Goal: Communication & Community: Answer question/provide support

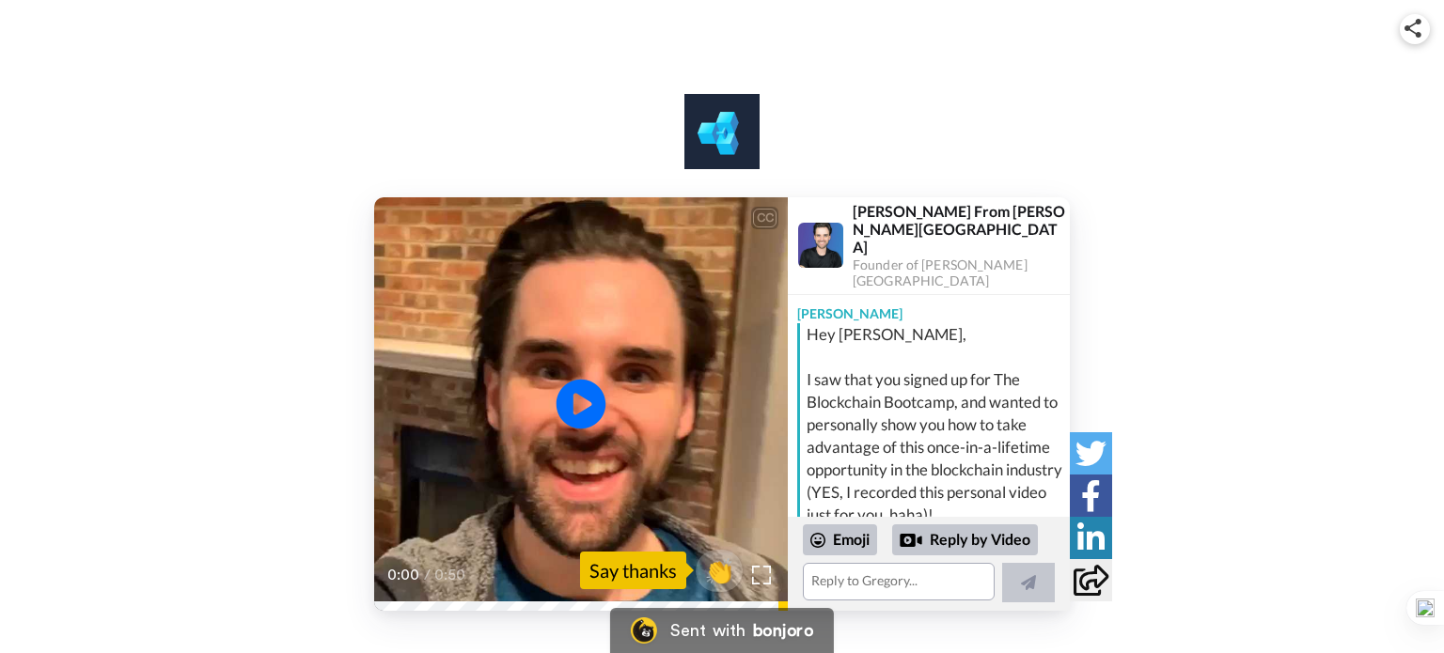
click at [585, 383] on icon at bounding box center [582, 404] width 50 height 50
click at [585, 385] on icon at bounding box center [582, 404] width 50 height 50
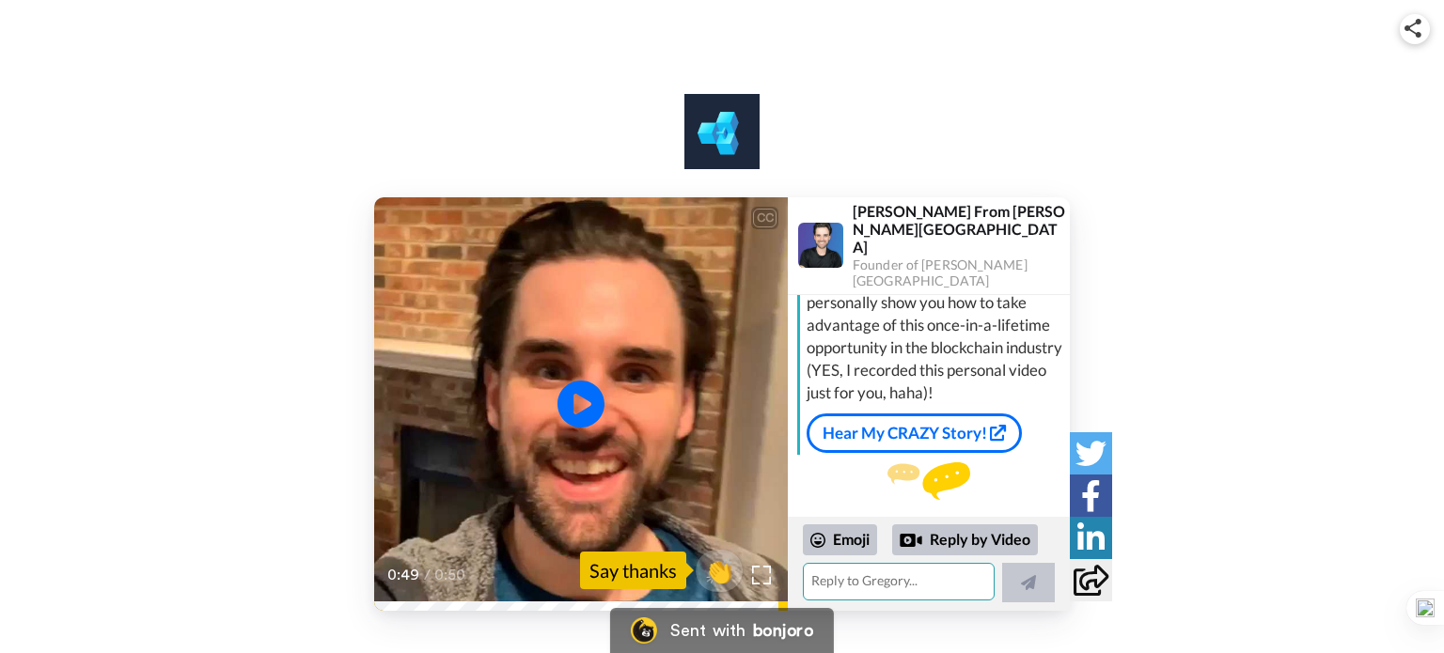
click at [873, 574] on textarea at bounding box center [899, 582] width 192 height 38
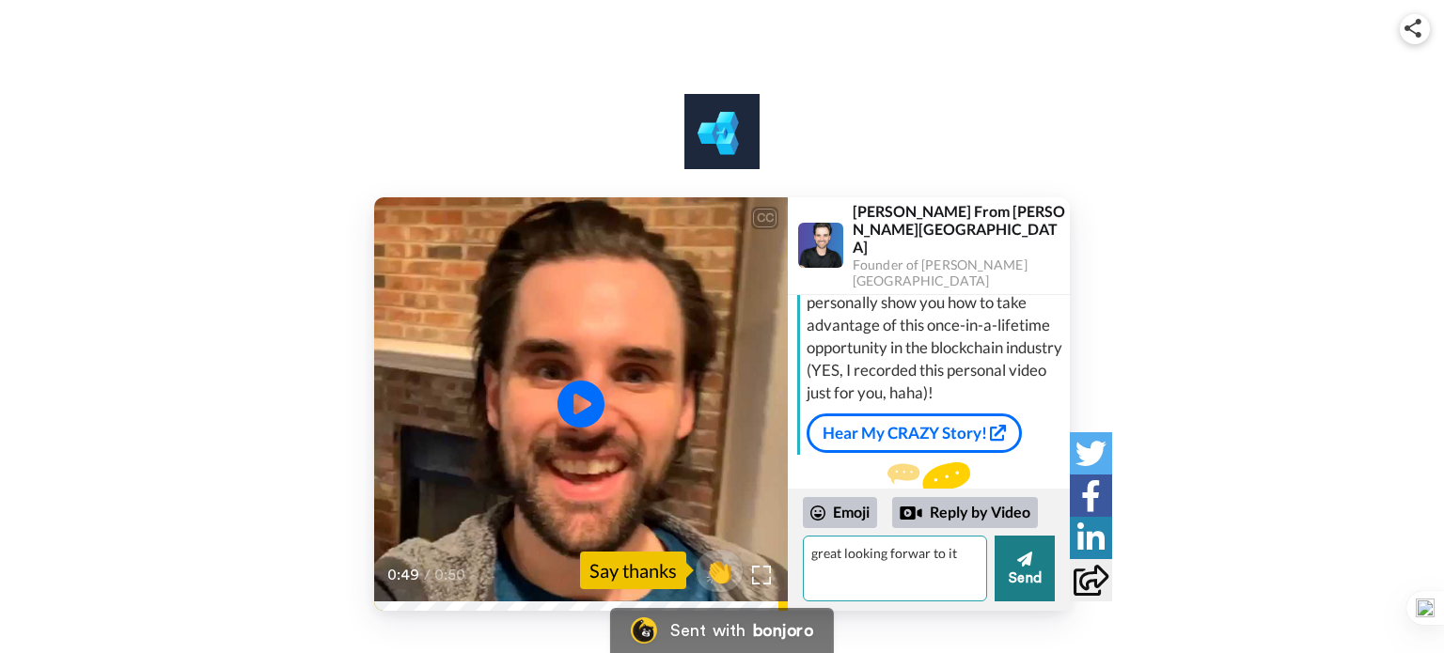
type textarea "great looking forwar to it"
click at [1000, 569] on button "Send" at bounding box center [1025, 569] width 60 height 66
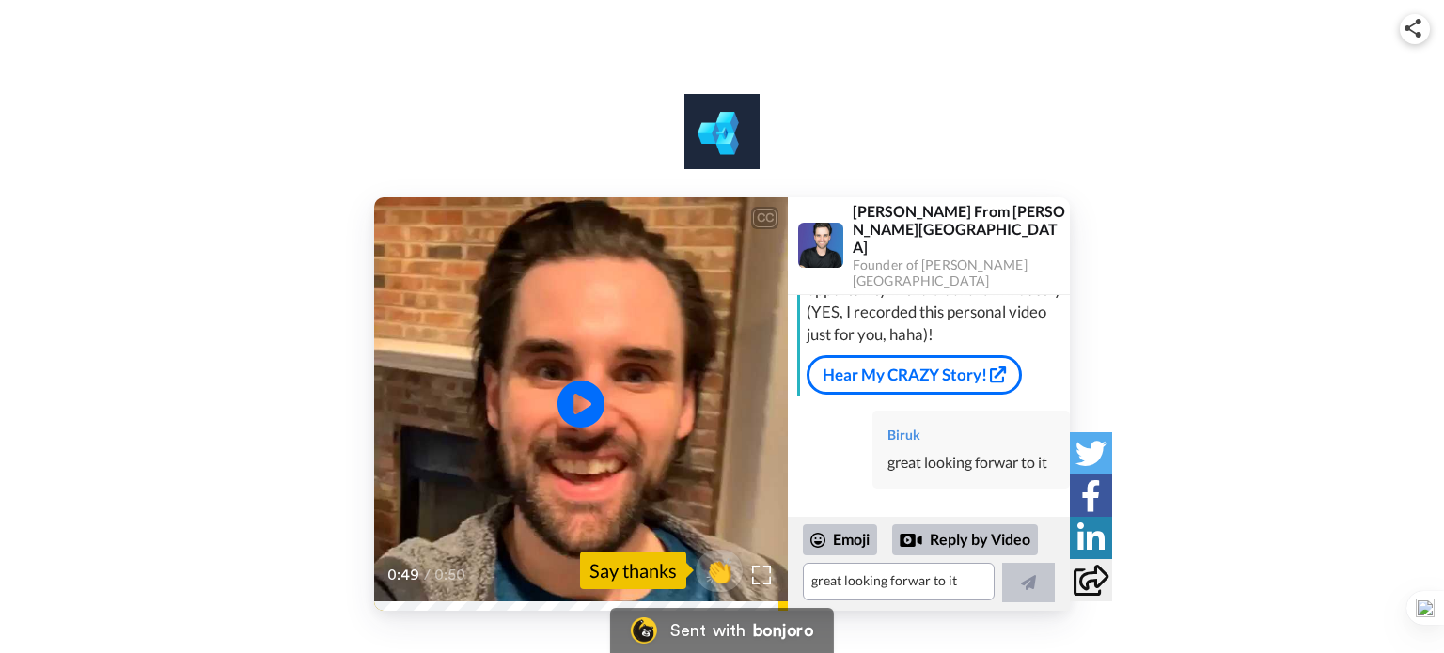
scroll to position [157, 0]
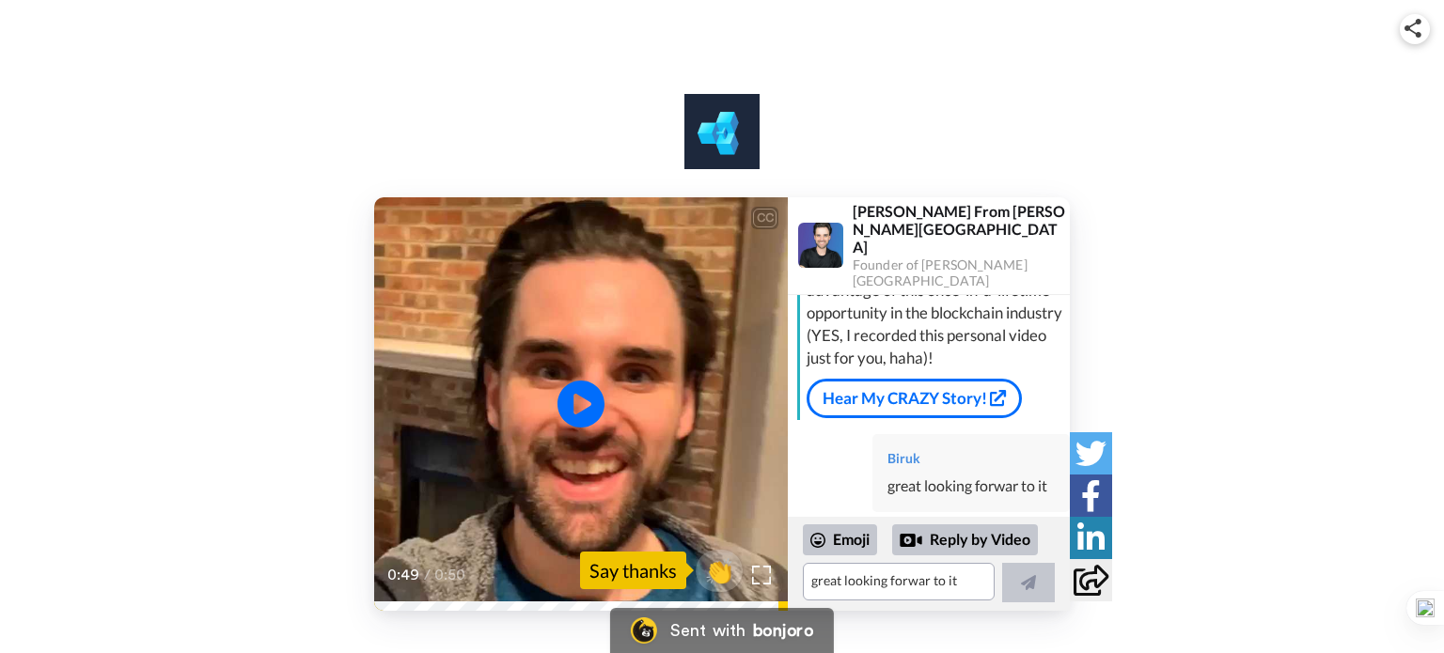
drag, startPoint x: 1016, startPoint y: 424, endPoint x: 952, endPoint y: 433, distance: 65.4
click at [952, 449] on div "Biruk" at bounding box center [971, 458] width 167 height 19
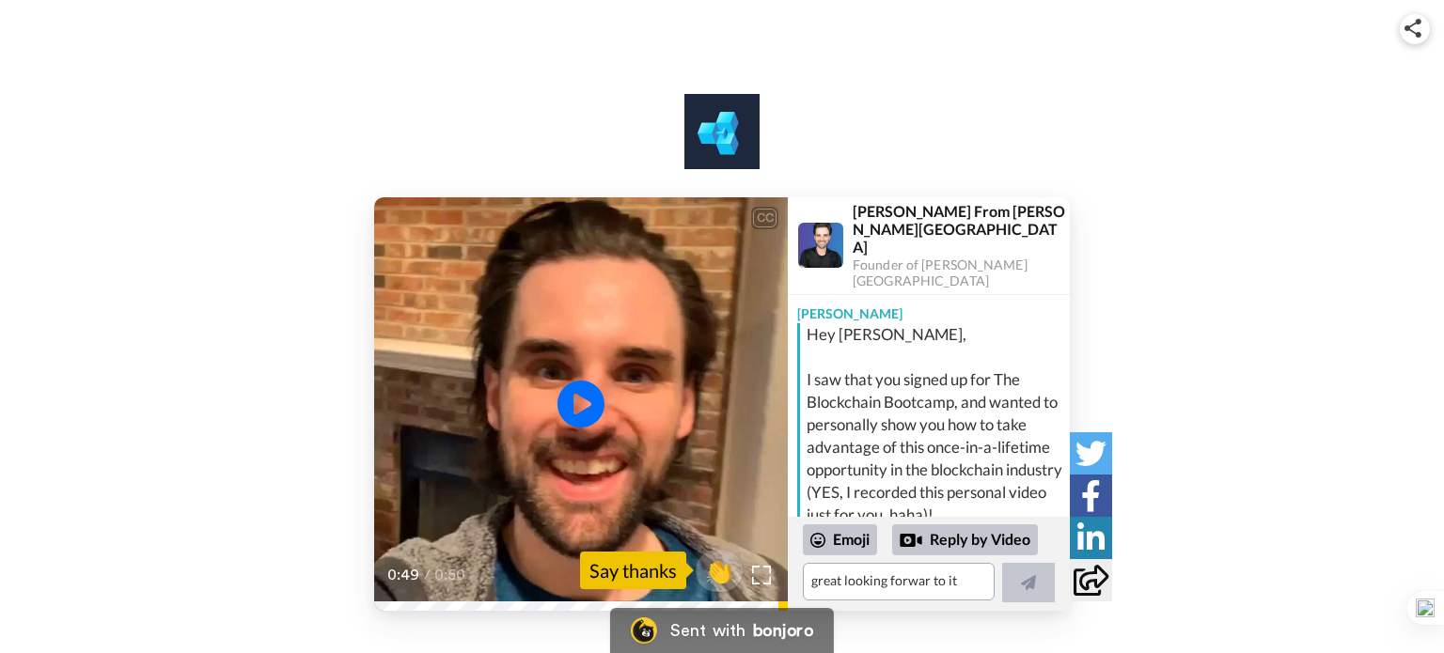
click at [717, 295] on video at bounding box center [581, 404] width 414 height 414
